Goal: Information Seeking & Learning: Learn about a topic

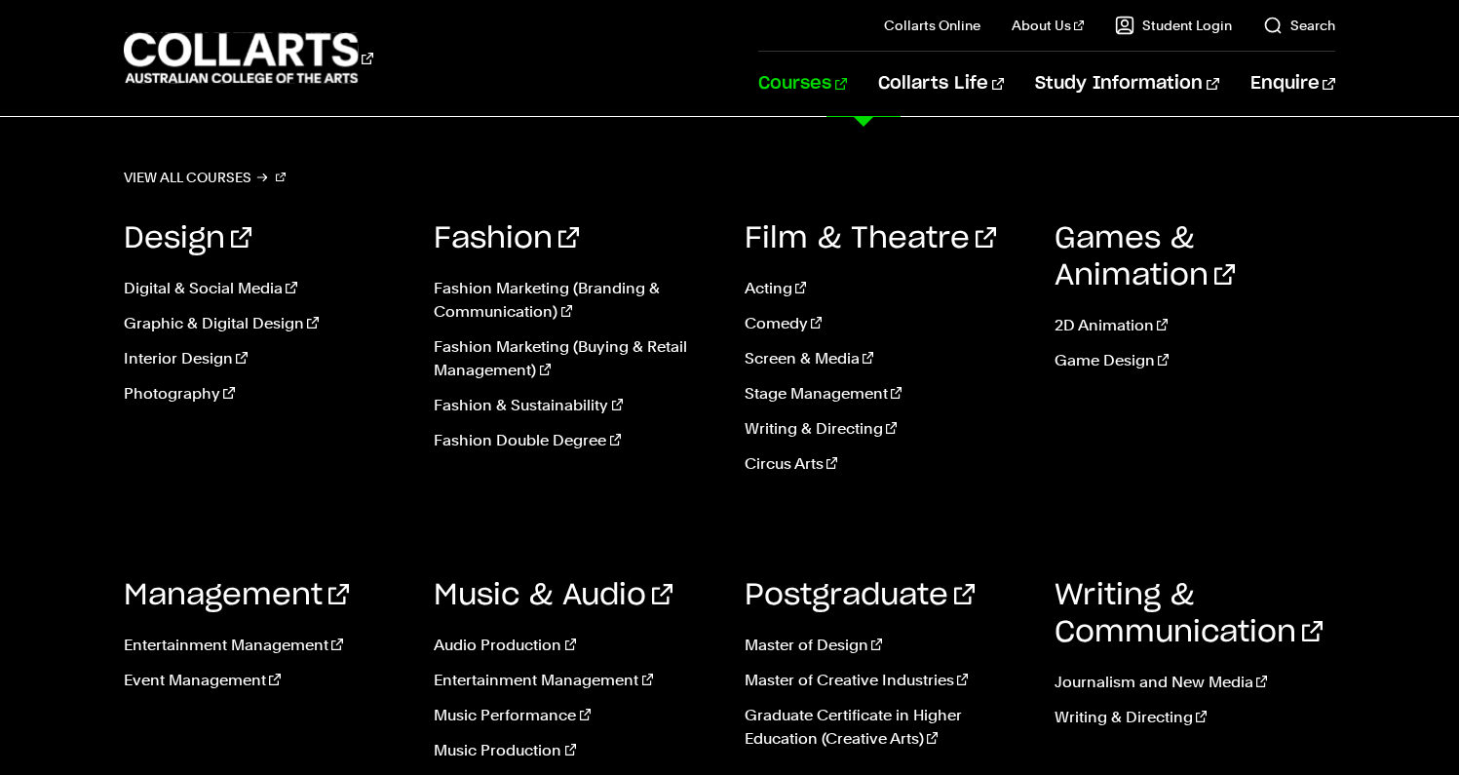
scroll to position [584, 0]
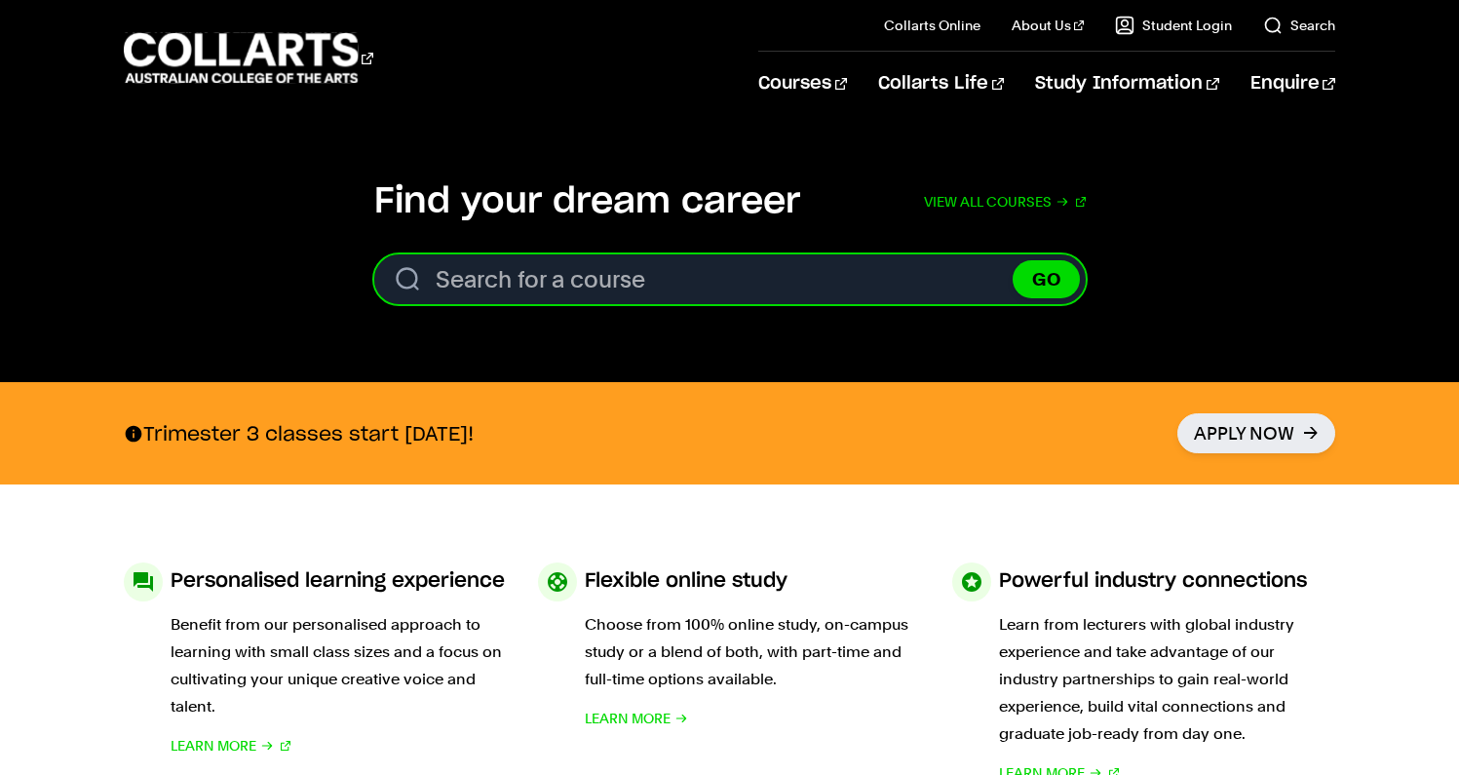
click at [678, 279] on input "Search for a course" at bounding box center [730, 279] width 712 height 50
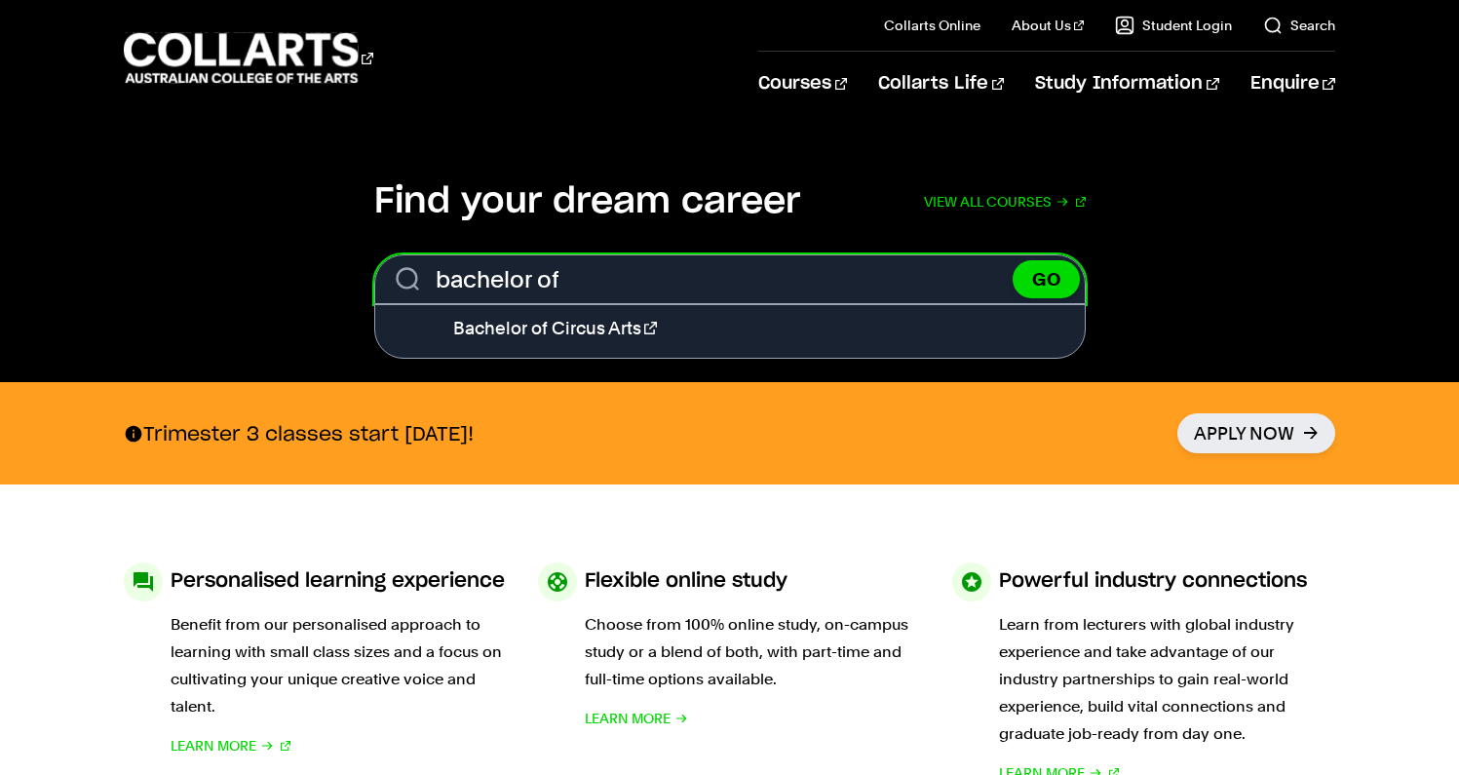
type input "bachelor of"
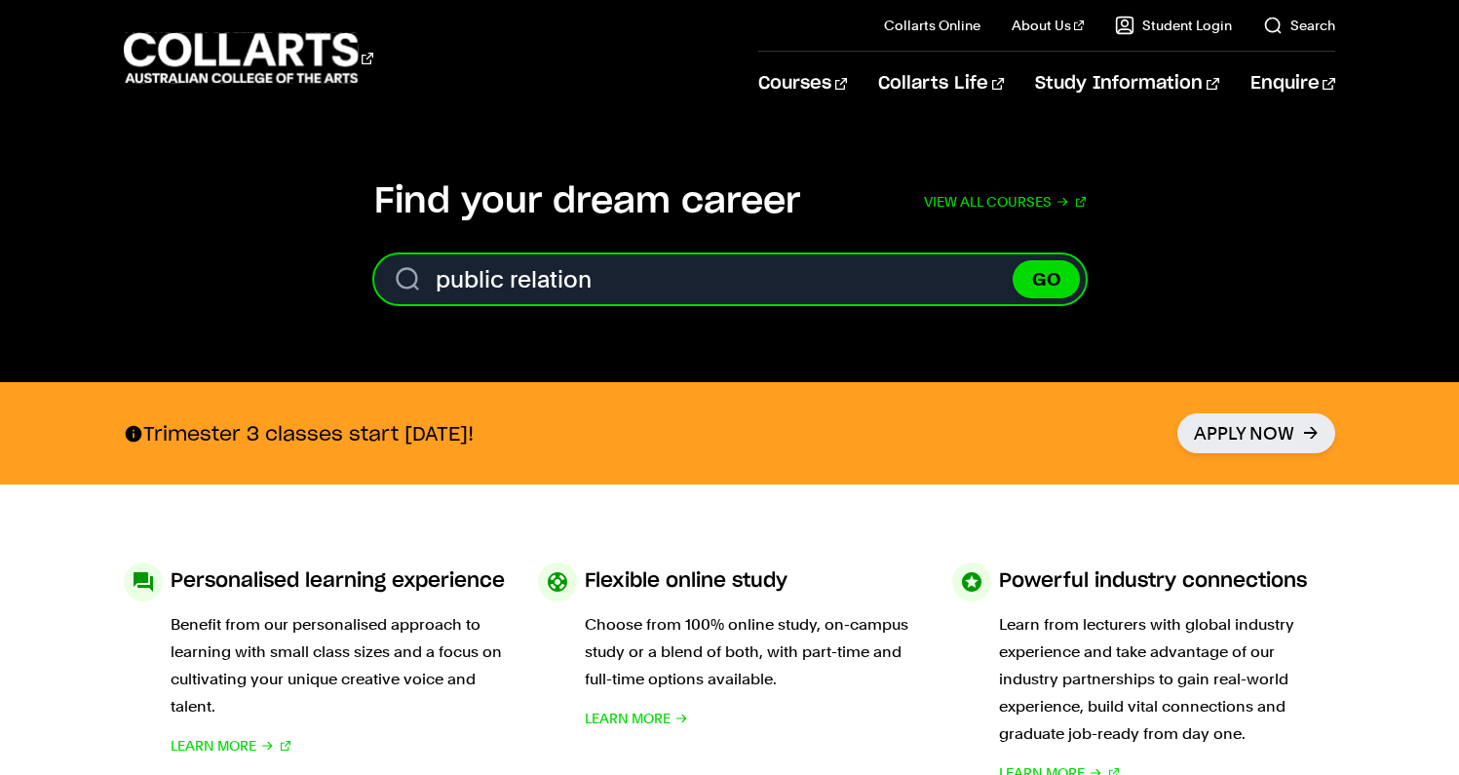
type input "public relation"
click at [1013, 260] on button "GO" at bounding box center [1046, 279] width 67 height 38
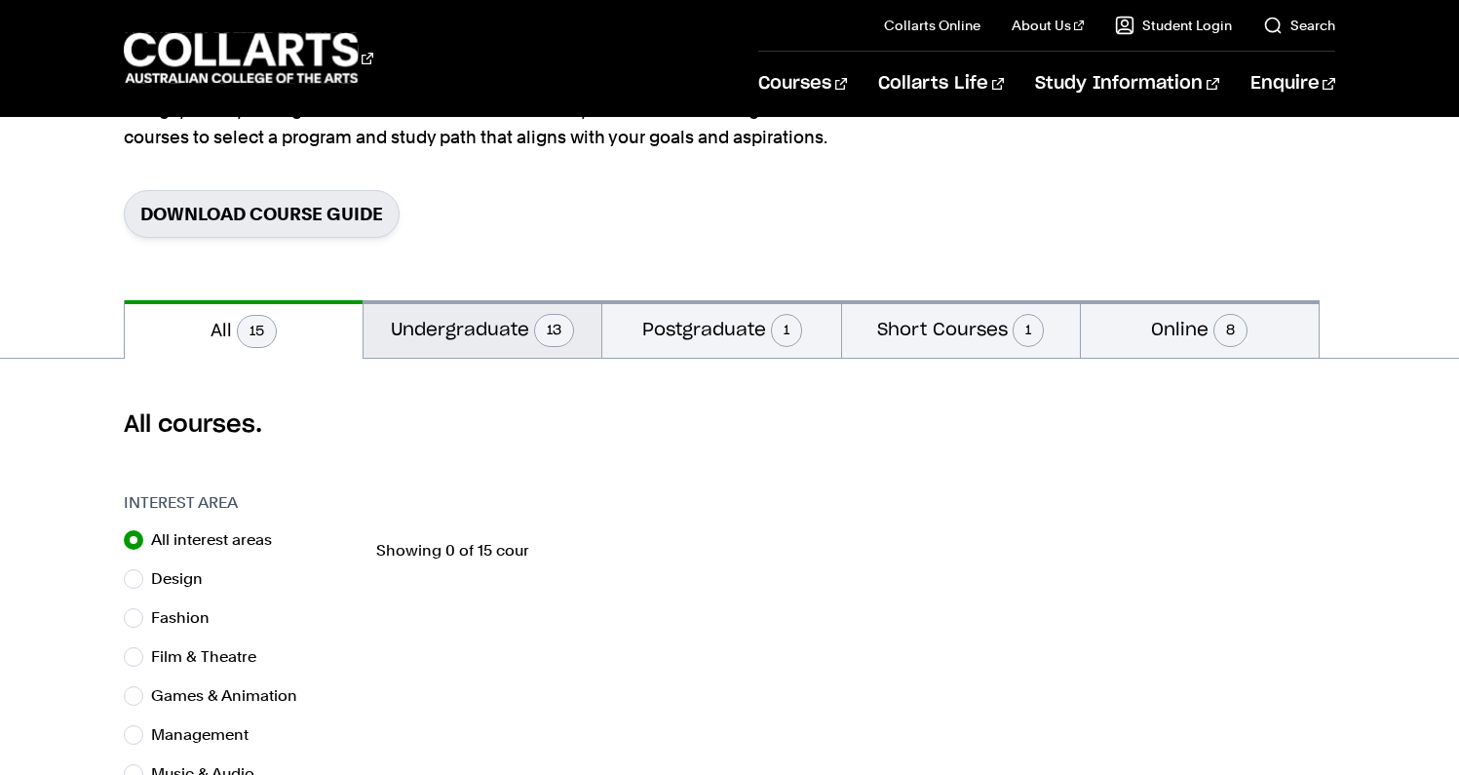
scroll to position [370, 0]
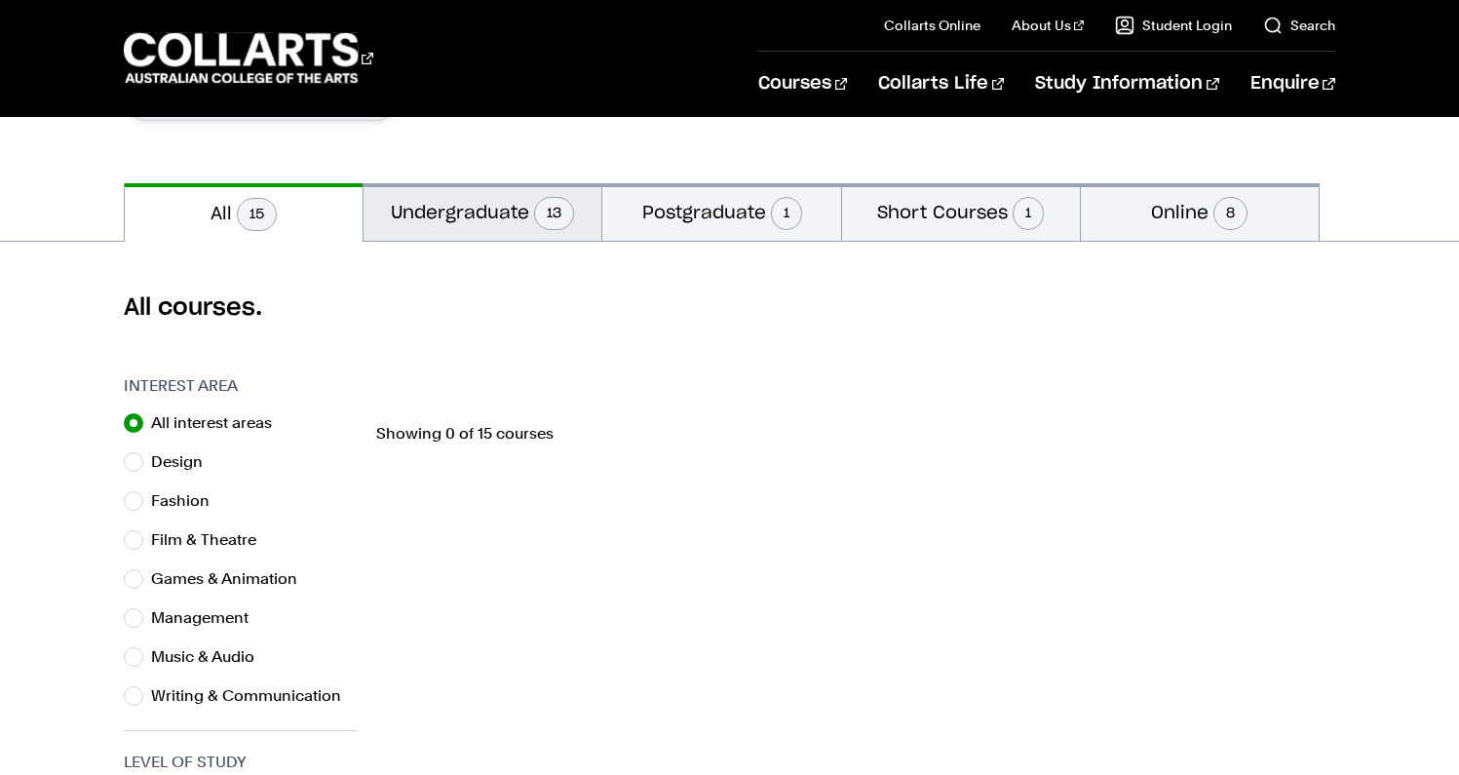
click at [487, 217] on button "Undergraduate 13" at bounding box center [483, 212] width 238 height 58
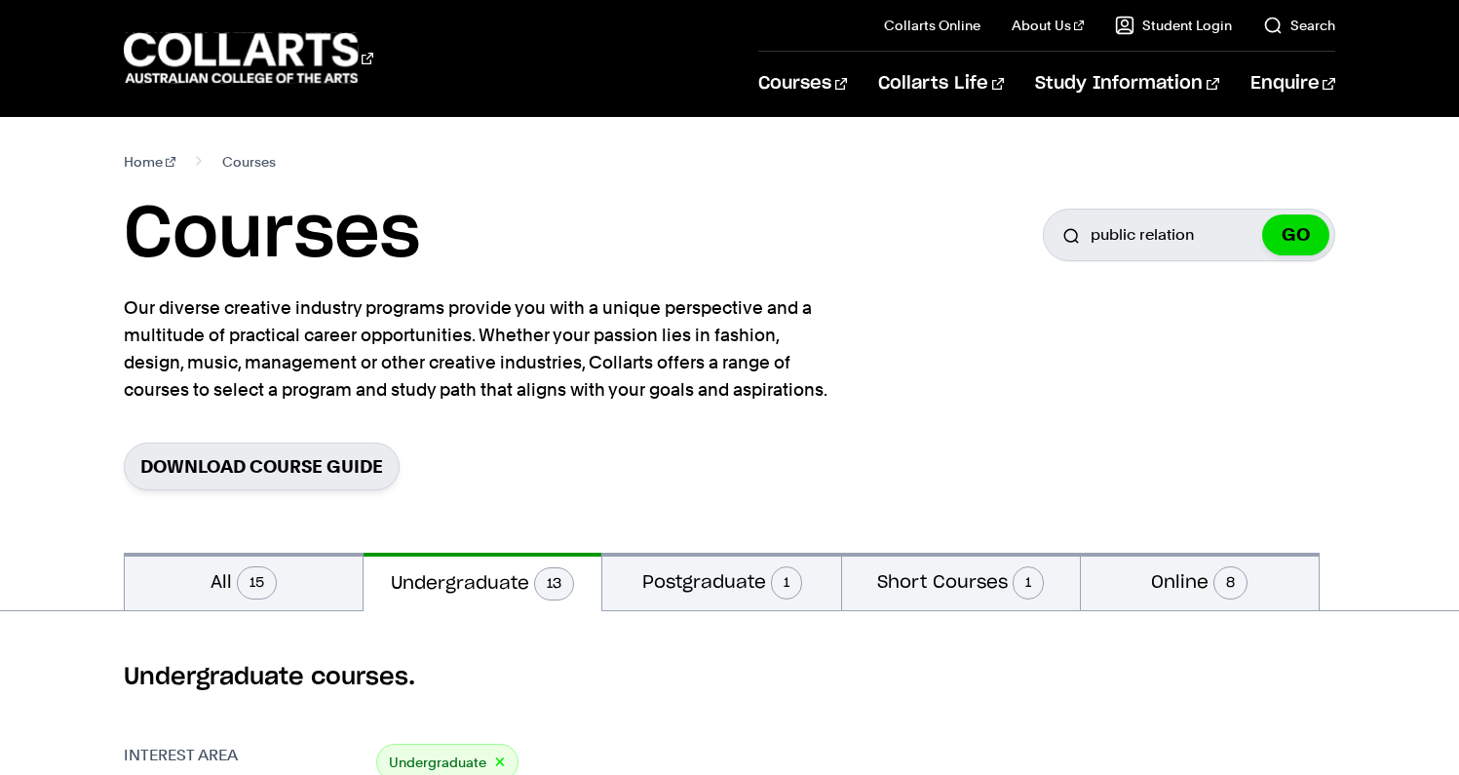
drag, startPoint x: 143, startPoint y: 161, endPoint x: 682, endPoint y: 170, distance: 539.2
click at [143, 160] on link "Home" at bounding box center [150, 161] width 52 height 27
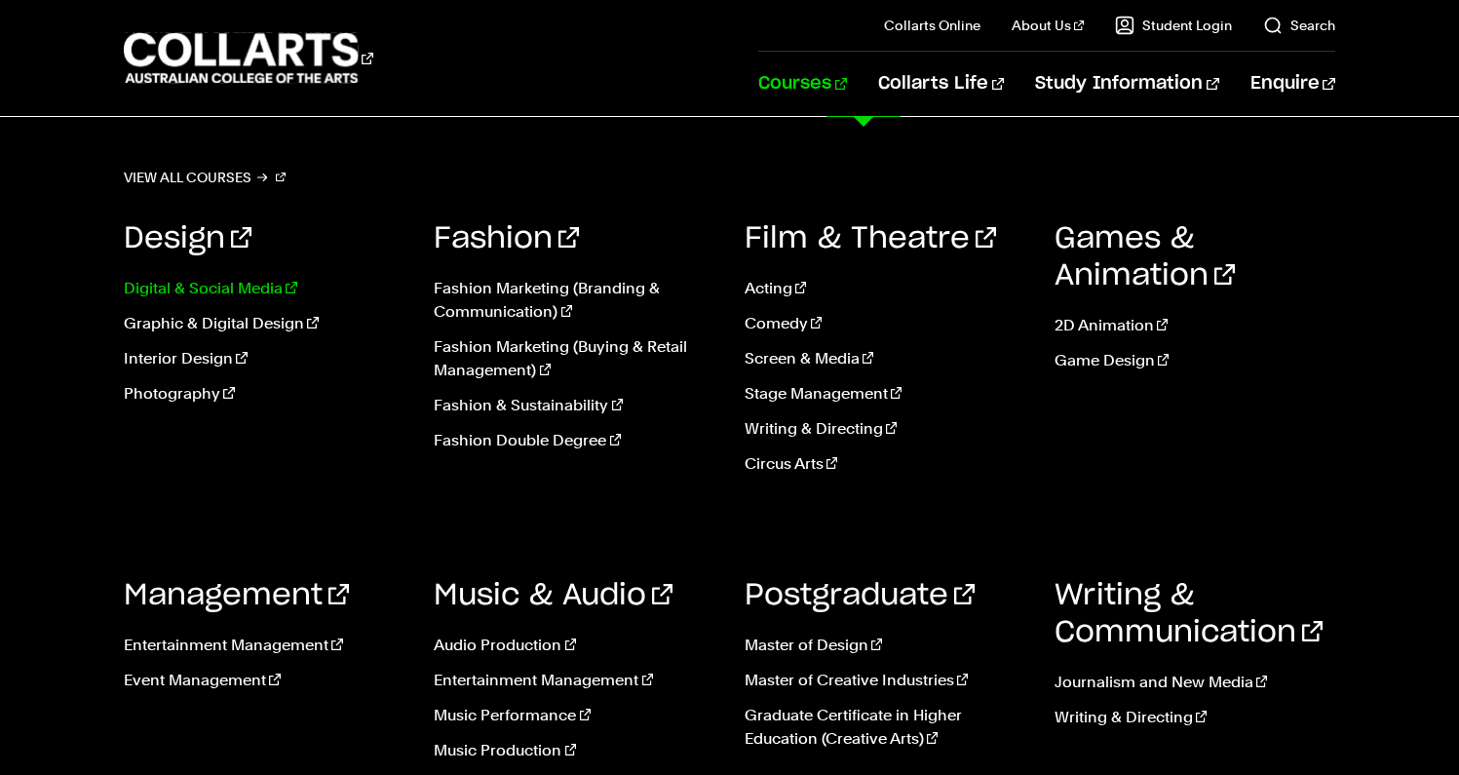
click at [208, 283] on link "Digital & Social Media" at bounding box center [264, 288] width 281 height 23
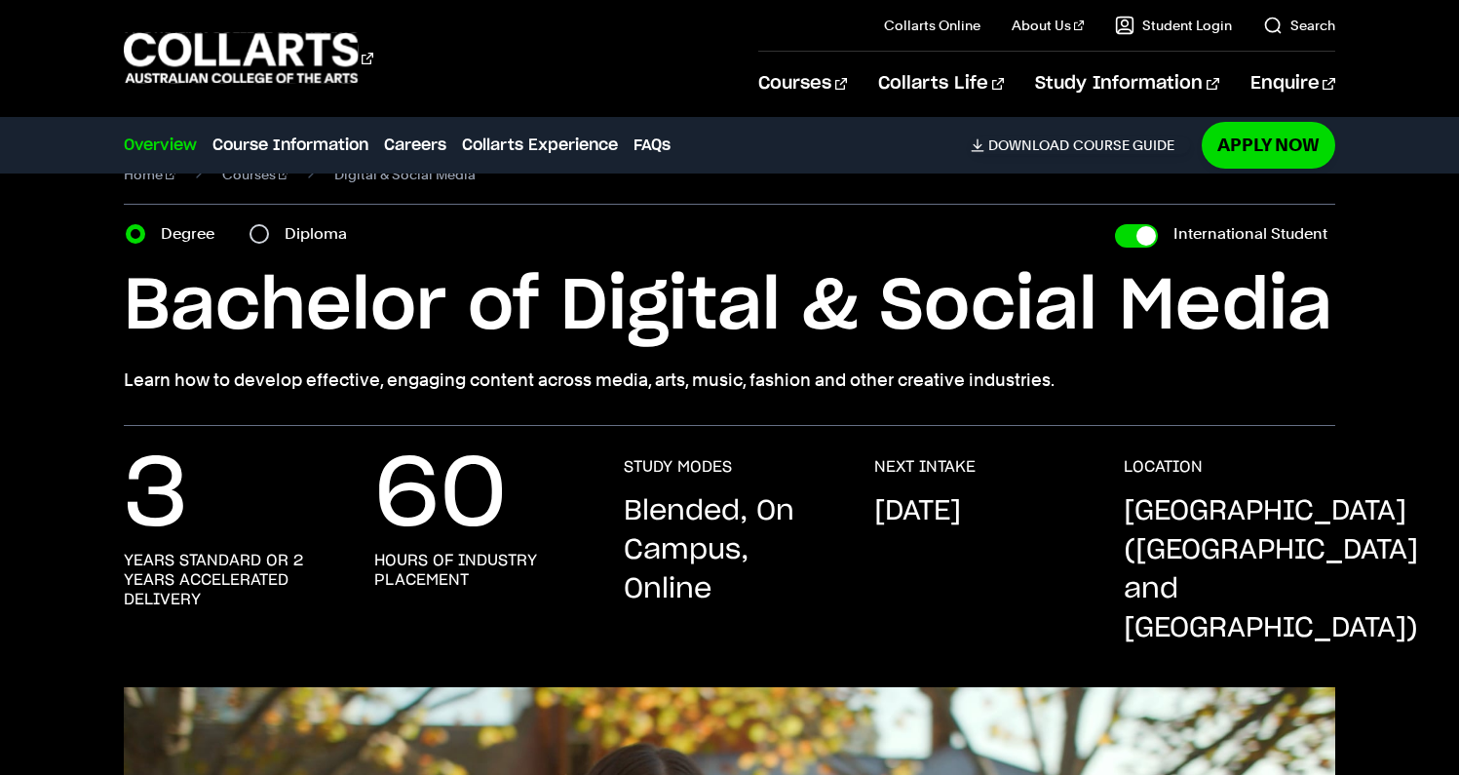
scroll to position [51, 0]
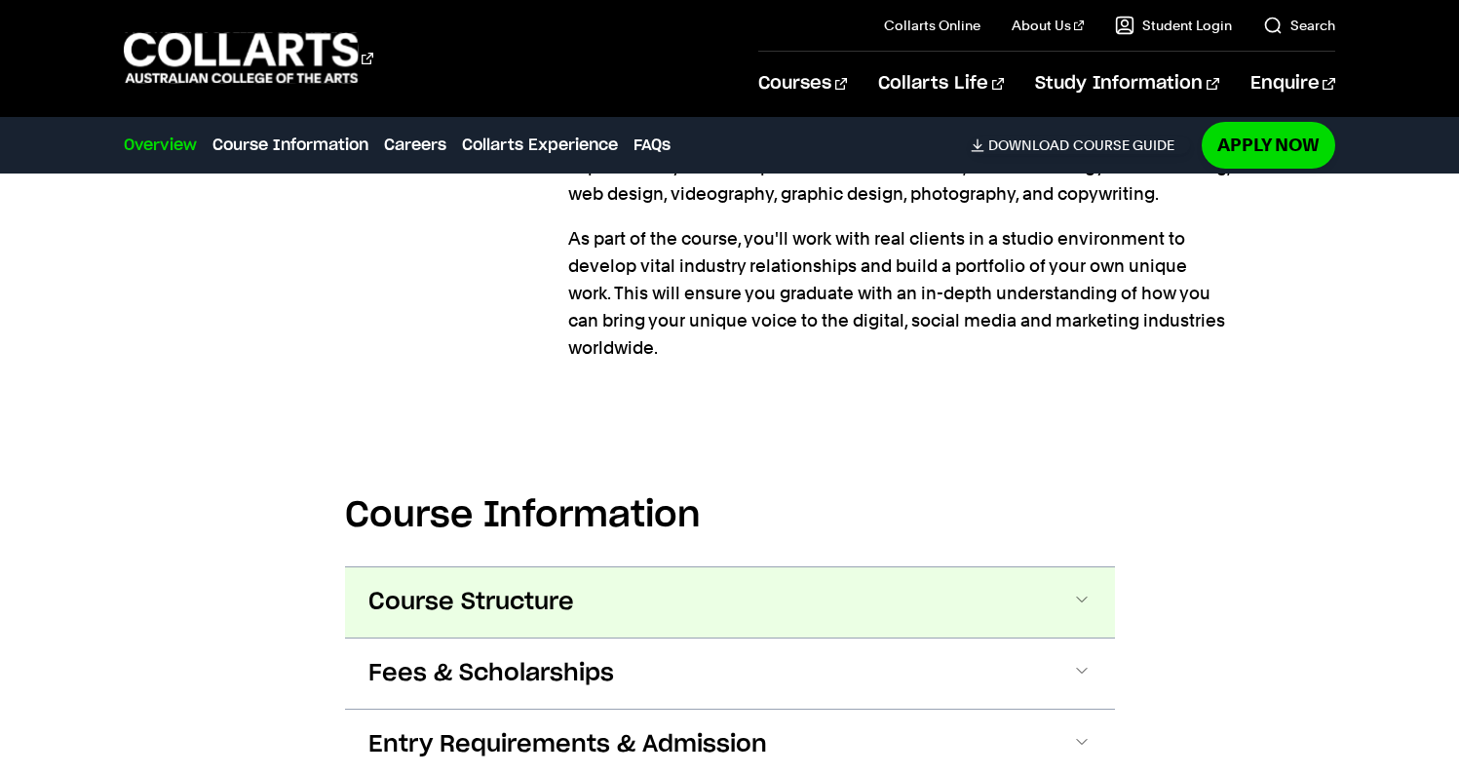
click at [986, 567] on button "Course Structure" at bounding box center [730, 602] width 770 height 70
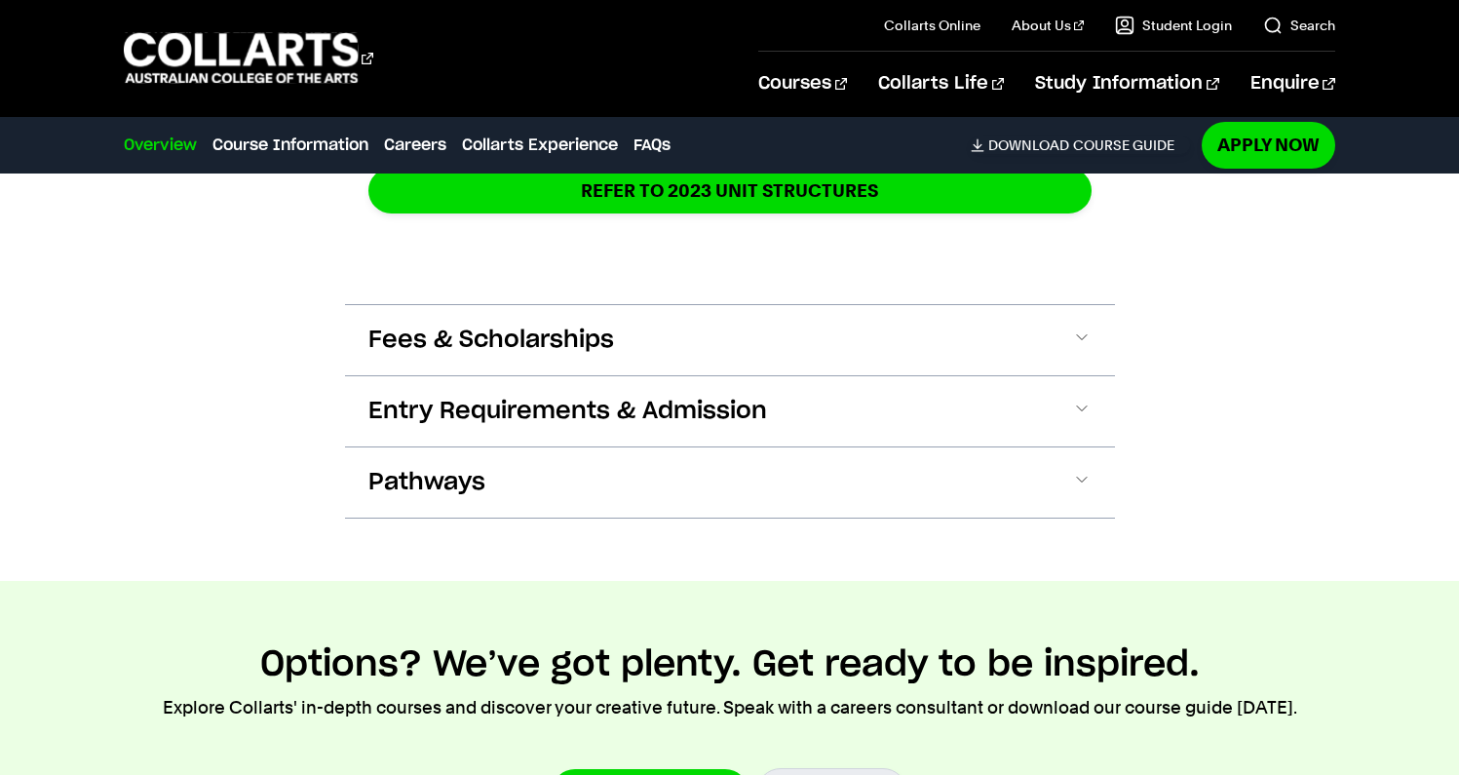
scroll to position [3880, 0]
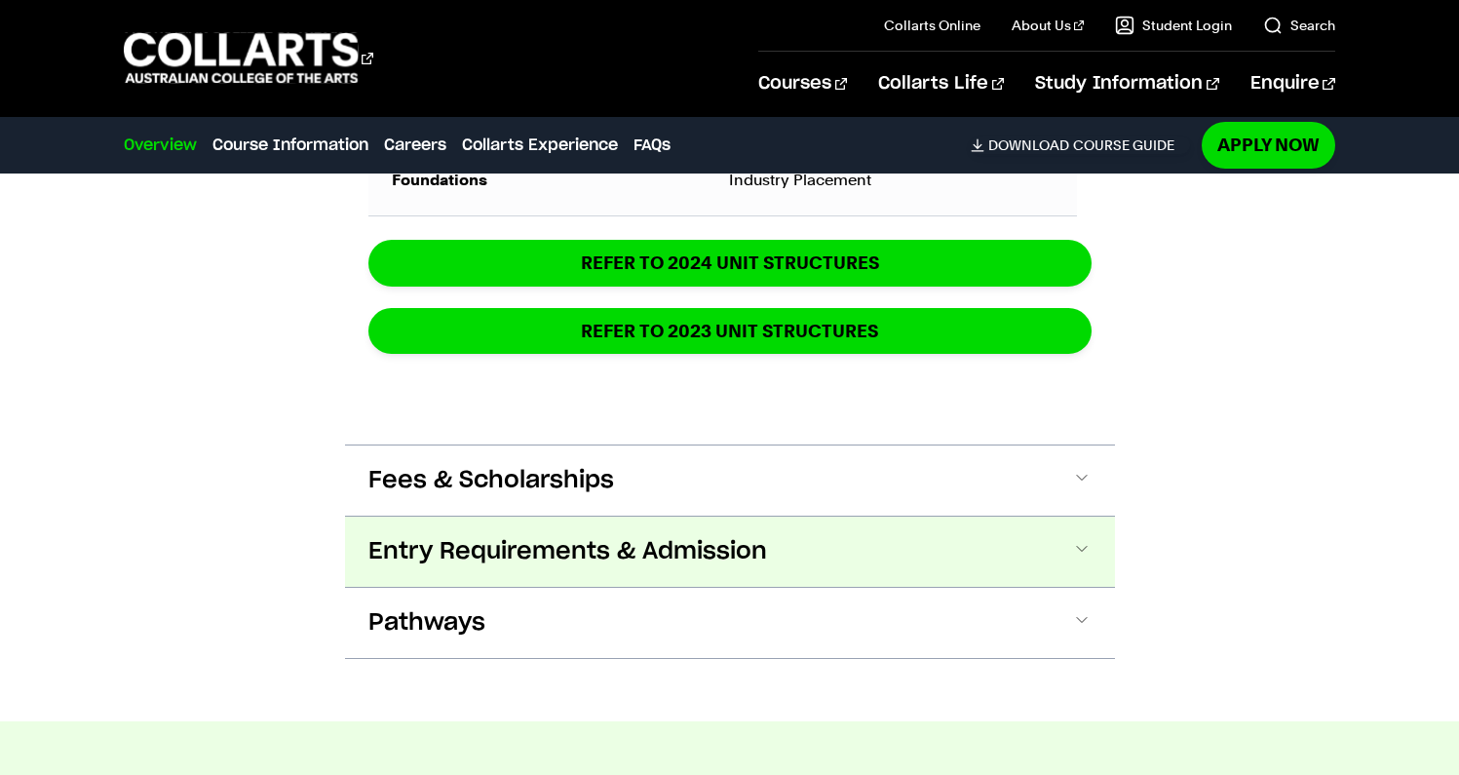
click at [667, 540] on span "Entry Requirements & Admission" at bounding box center [568, 551] width 399 height 31
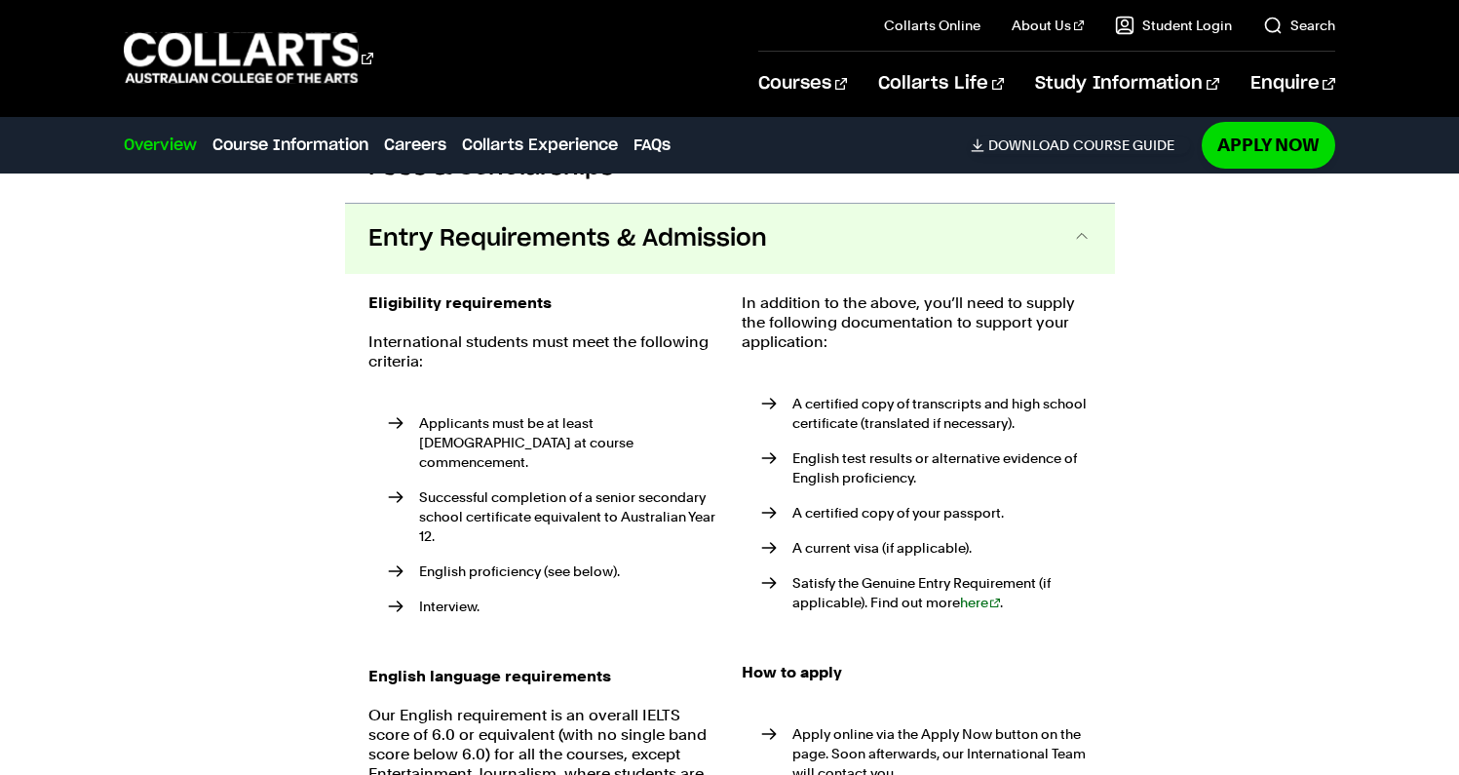
scroll to position [4206, 0]
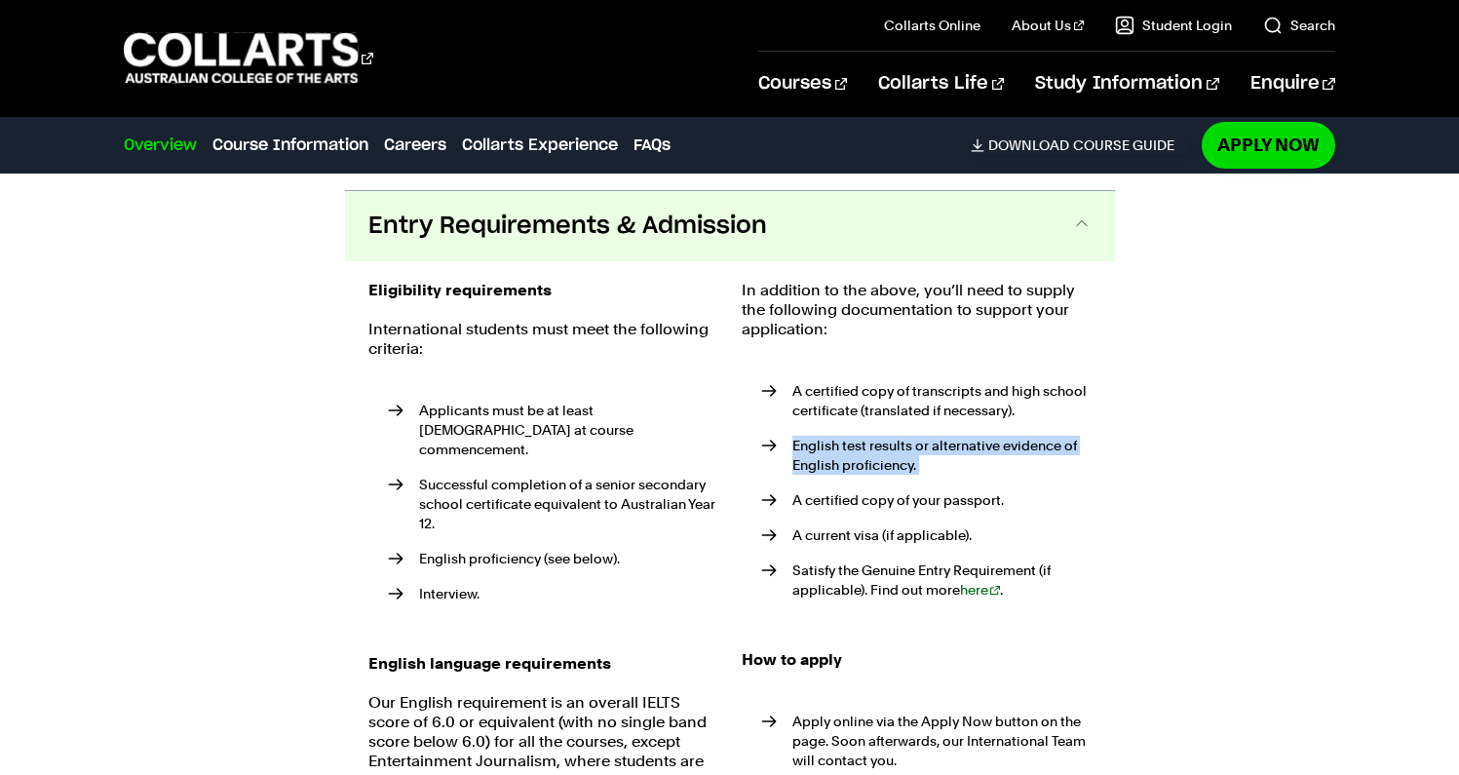
drag, startPoint x: 798, startPoint y: 434, endPoint x: 973, endPoint y: 460, distance: 177.5
click at [973, 460] on ul "A certified copy of transcripts and high school certificate (translated if nece…" at bounding box center [917, 495] width 350 height 272
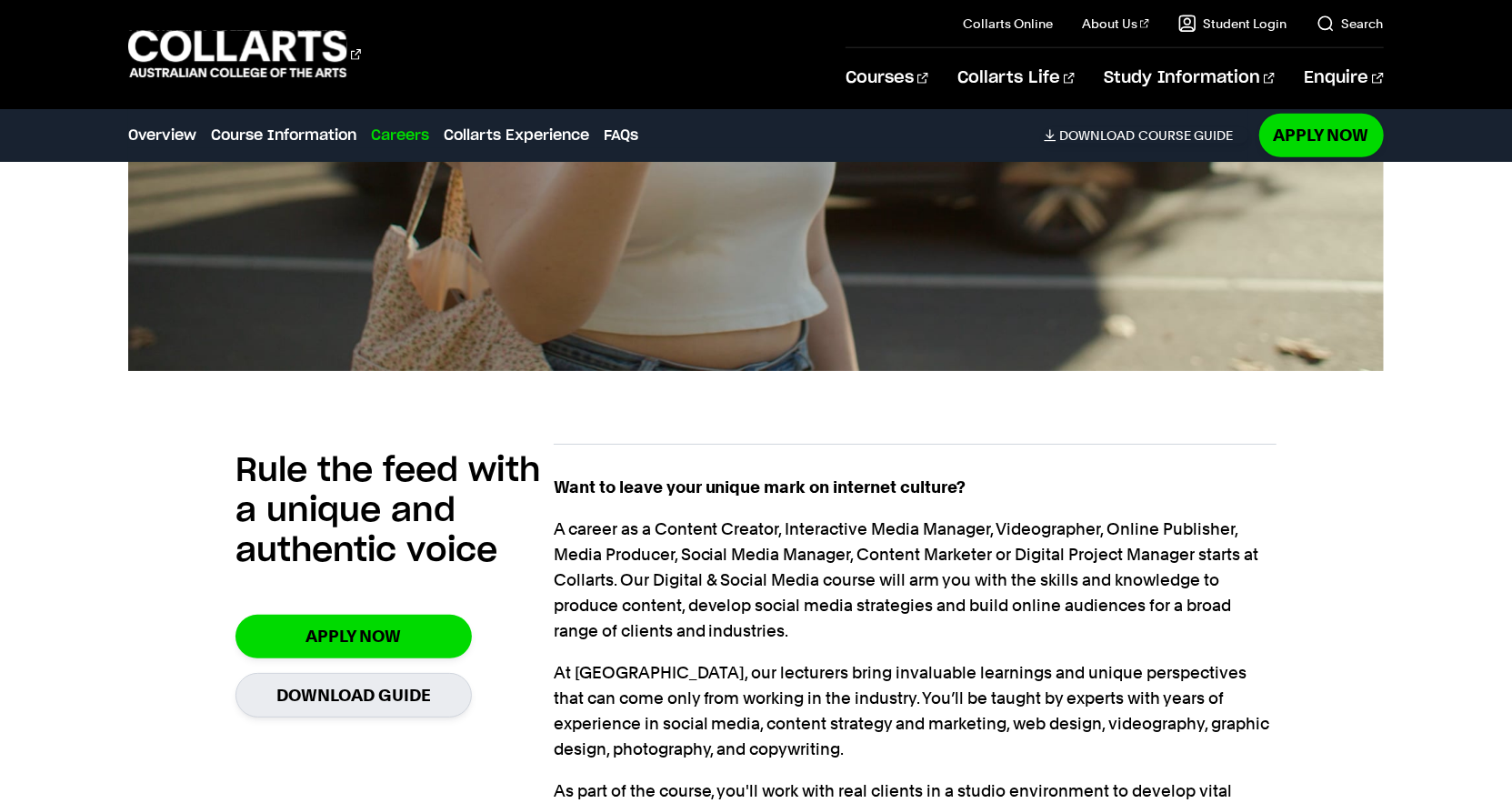
scroll to position [0, 0]
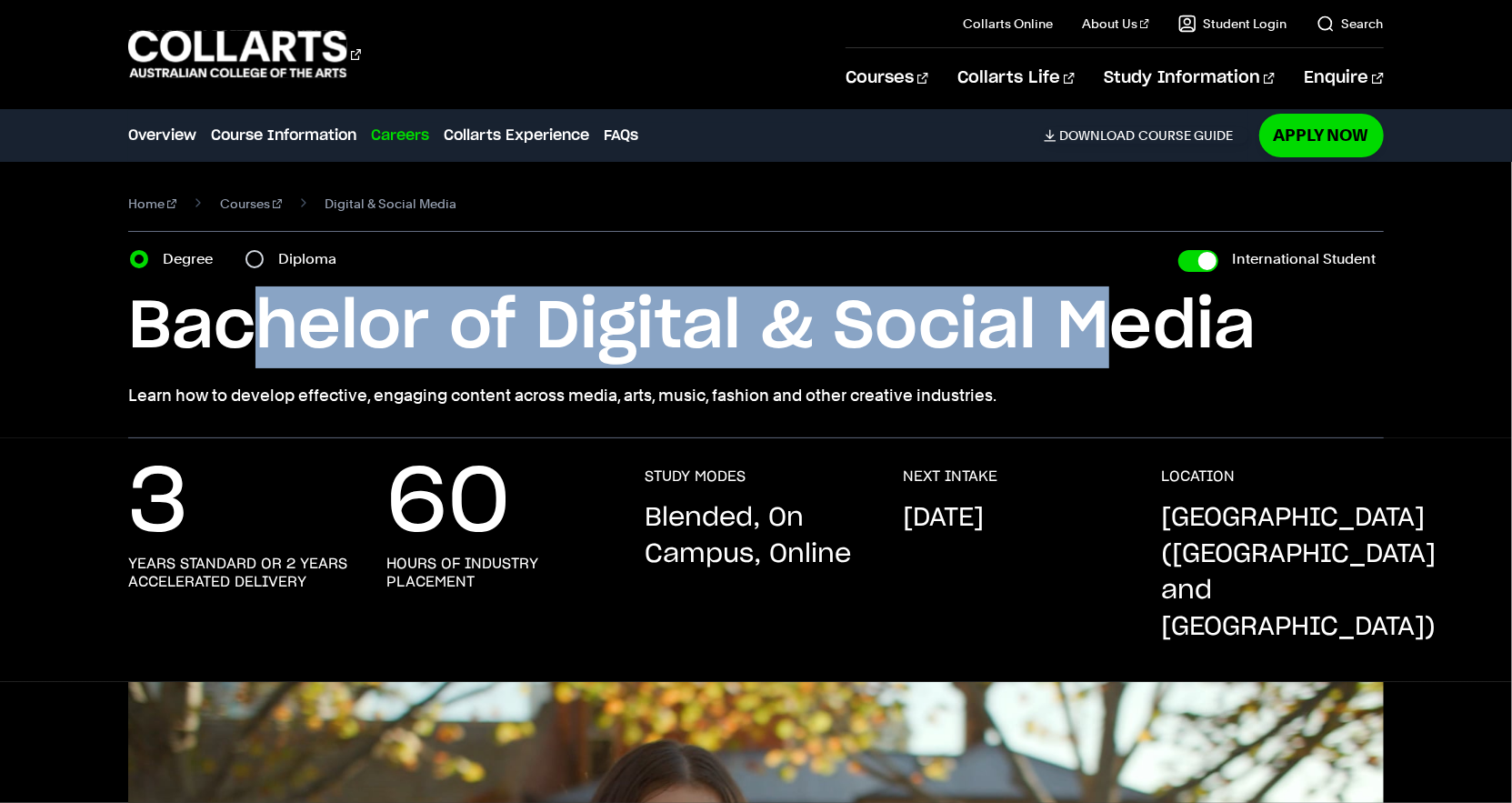
drag, startPoint x: 237, startPoint y: 309, endPoint x: 1102, endPoint y: 314, distance: 865.0
click at [1102, 314] on h1 "Bachelor of Digital & Social Media" at bounding box center [755, 327] width 1255 height 82
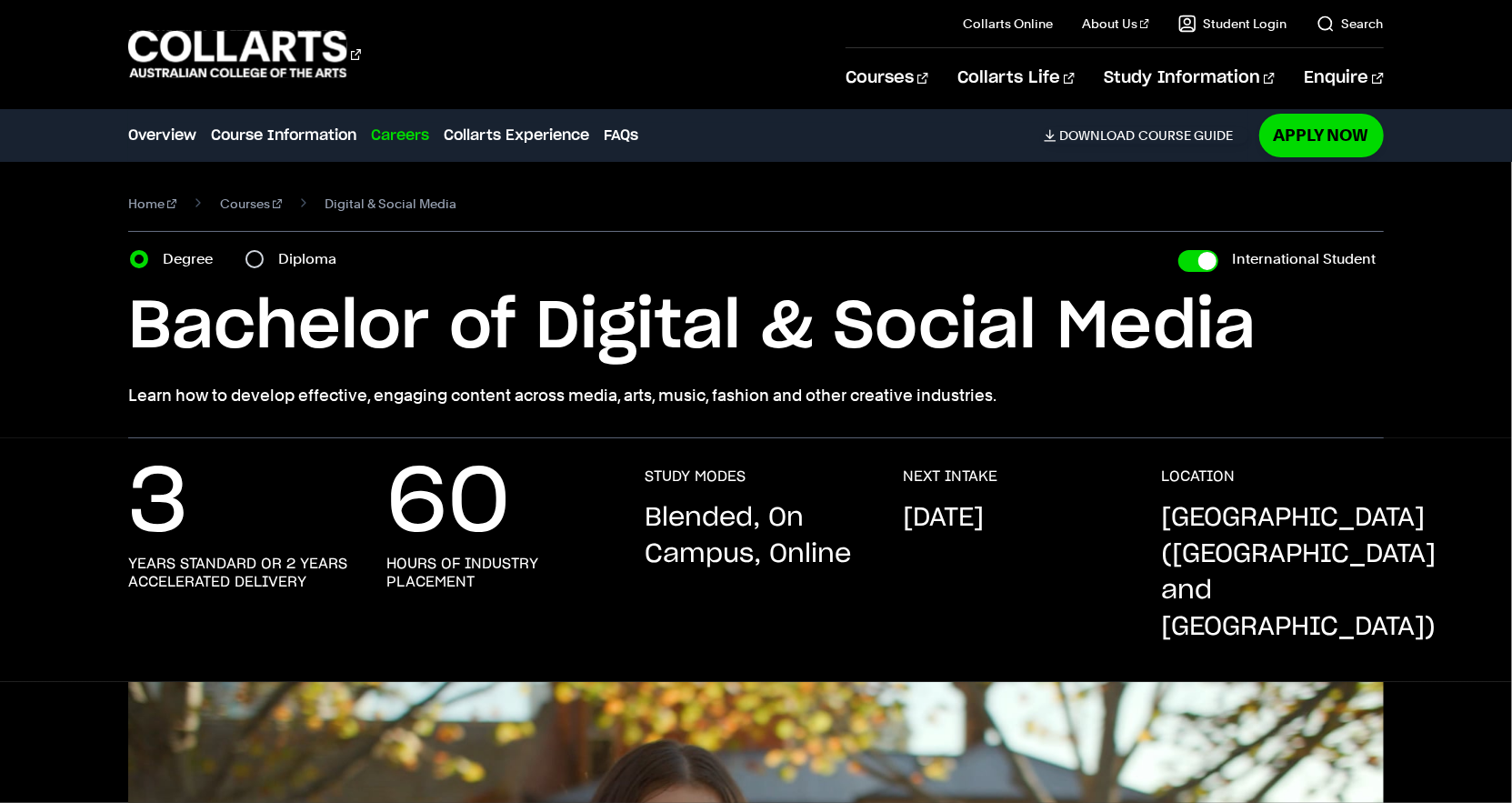
click at [976, 513] on p "September 2025" at bounding box center [944, 518] width 81 height 36
